Goal: Check status: Check status

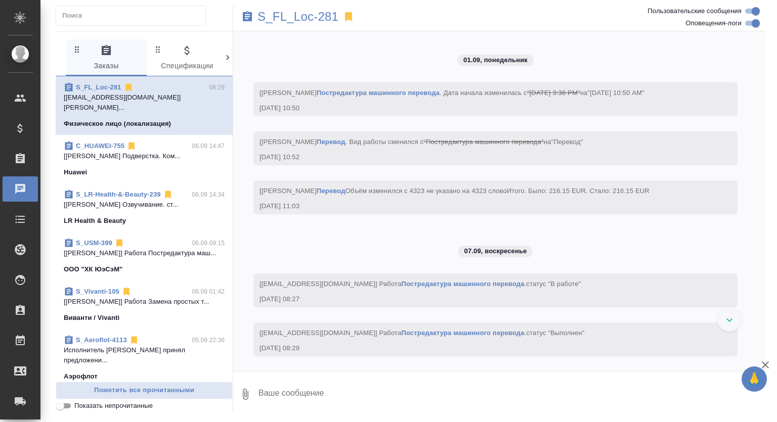
scroll to position [2716, 0]
